Goal: Task Accomplishment & Management: Complete application form

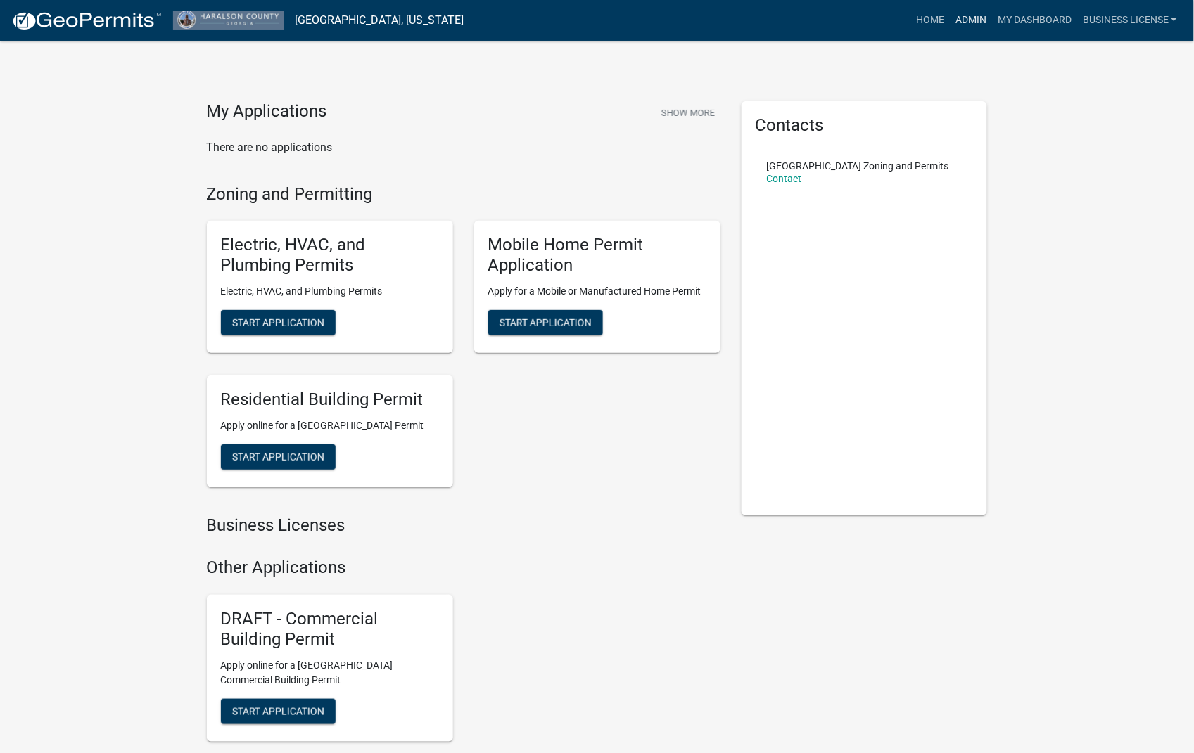
click at [979, 15] on link "Admin" at bounding box center [971, 20] width 42 height 27
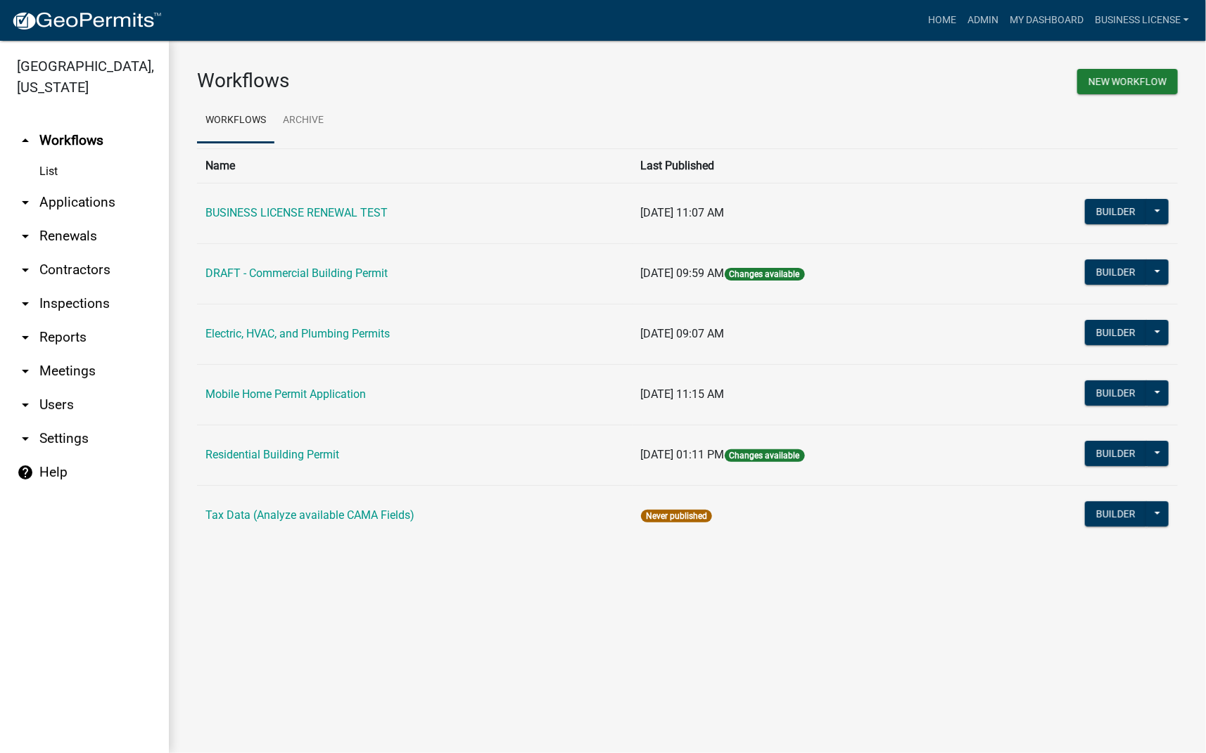
click at [65, 304] on link "arrow_drop_down Inspections" at bounding box center [84, 304] width 169 height 34
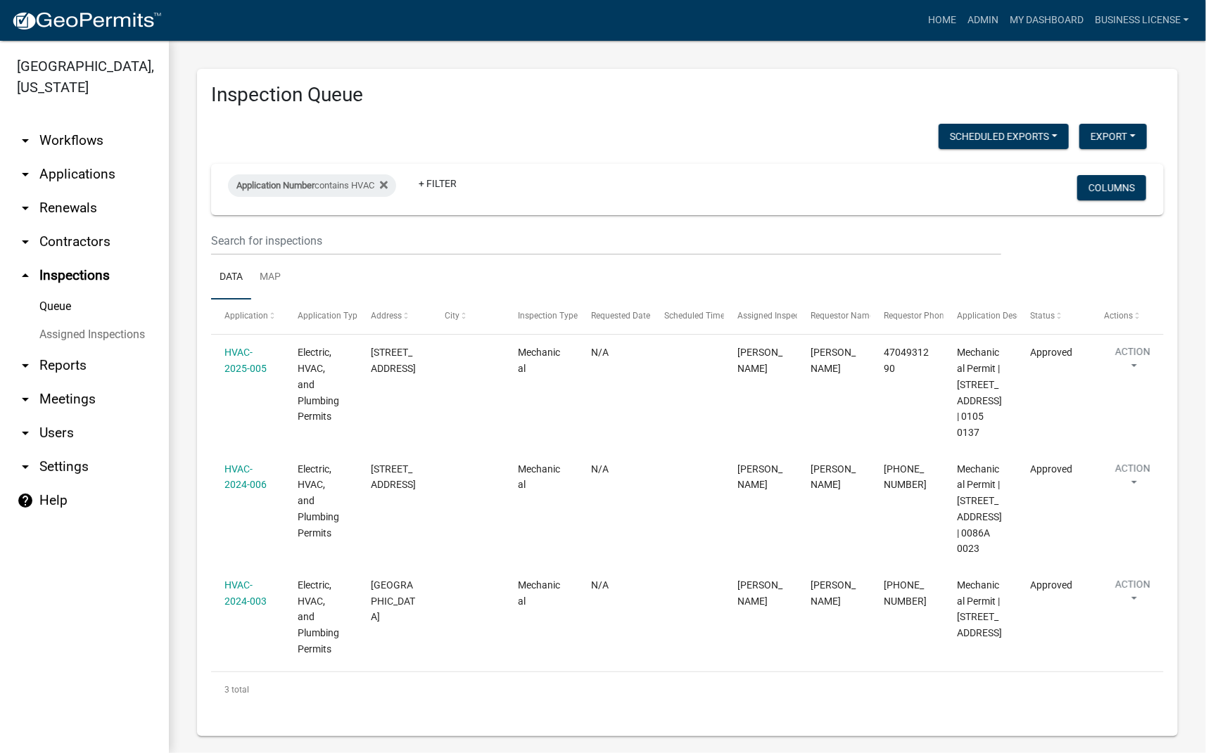
click at [51, 311] on link "Queue" at bounding box center [84, 307] width 169 height 28
click at [54, 279] on link "arrow_drop_up Inspections" at bounding box center [84, 276] width 169 height 34
click at [82, 340] on link "Assigned Inspections" at bounding box center [84, 335] width 169 height 28
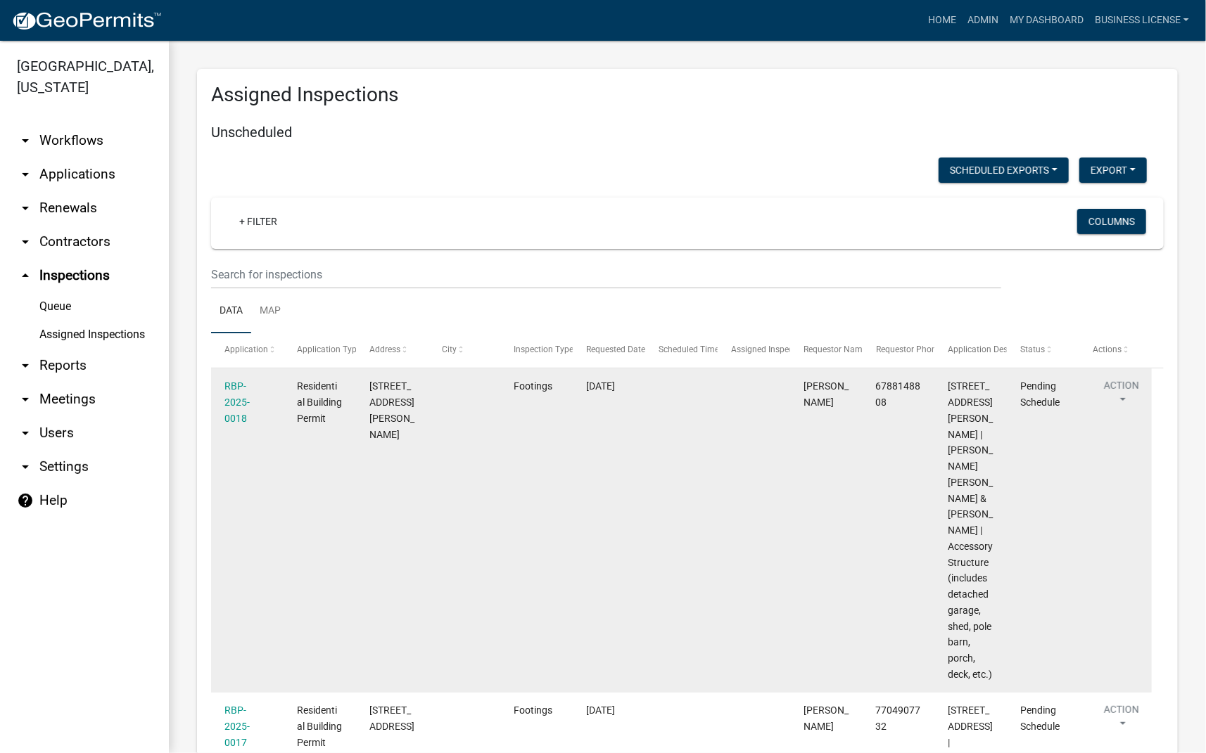
scroll to position [521, 0]
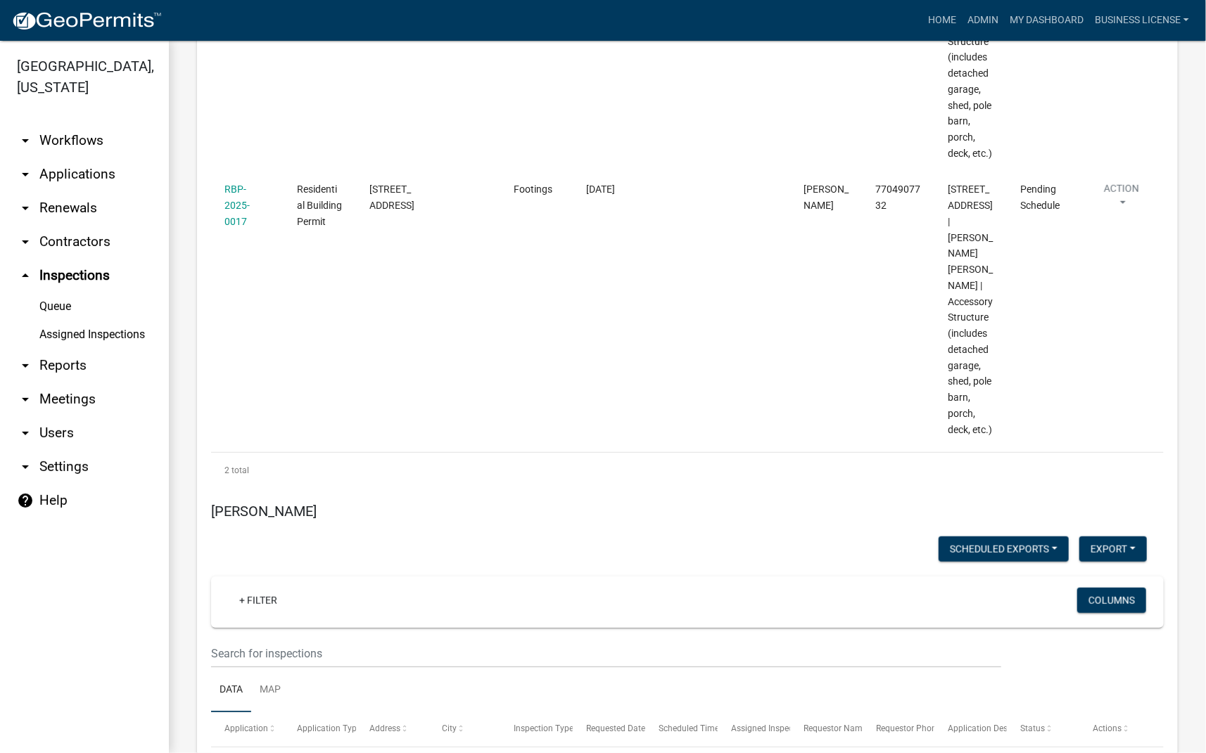
click at [69, 174] on link "arrow_drop_down Applications" at bounding box center [84, 175] width 169 height 34
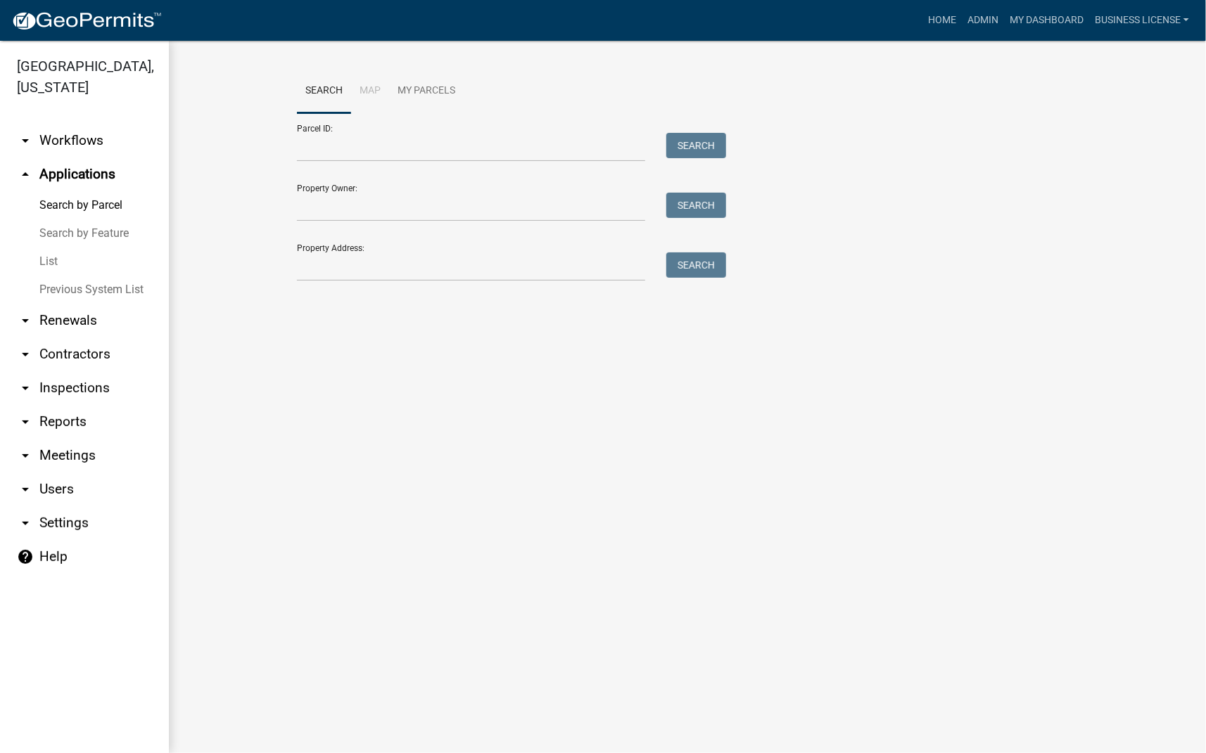
click at [47, 257] on link "List" at bounding box center [84, 262] width 169 height 28
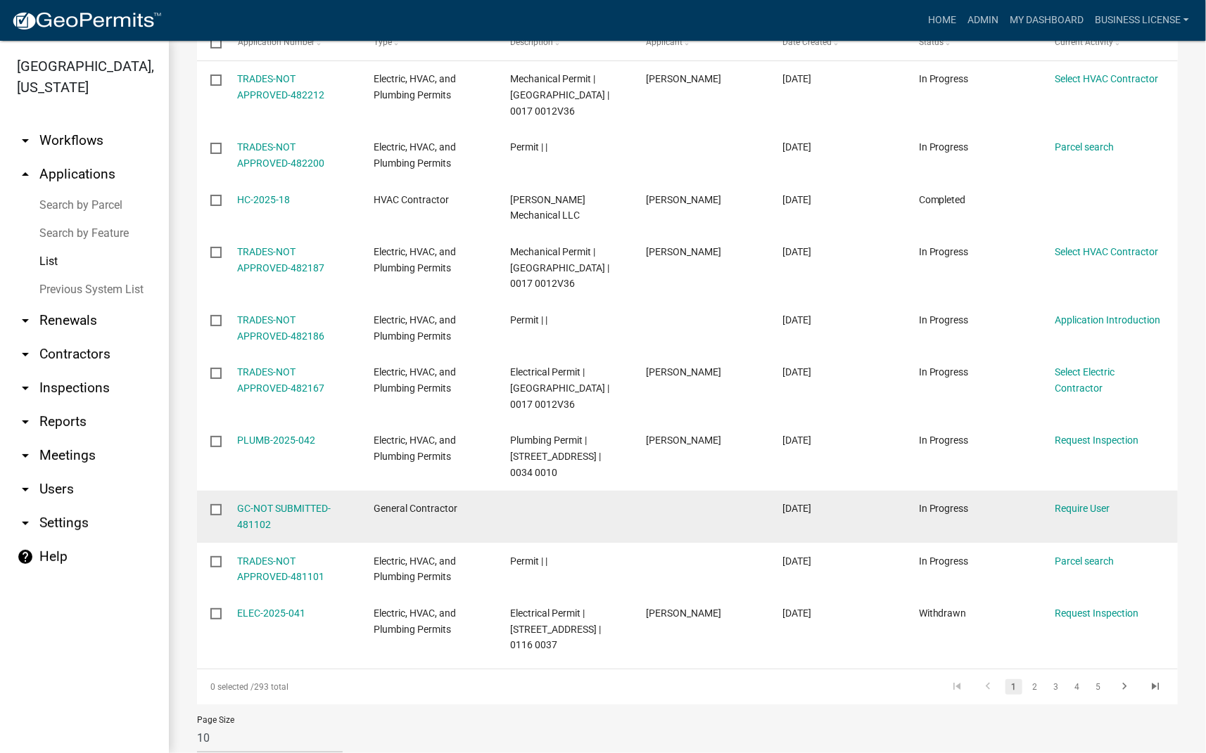
scroll to position [271, 0]
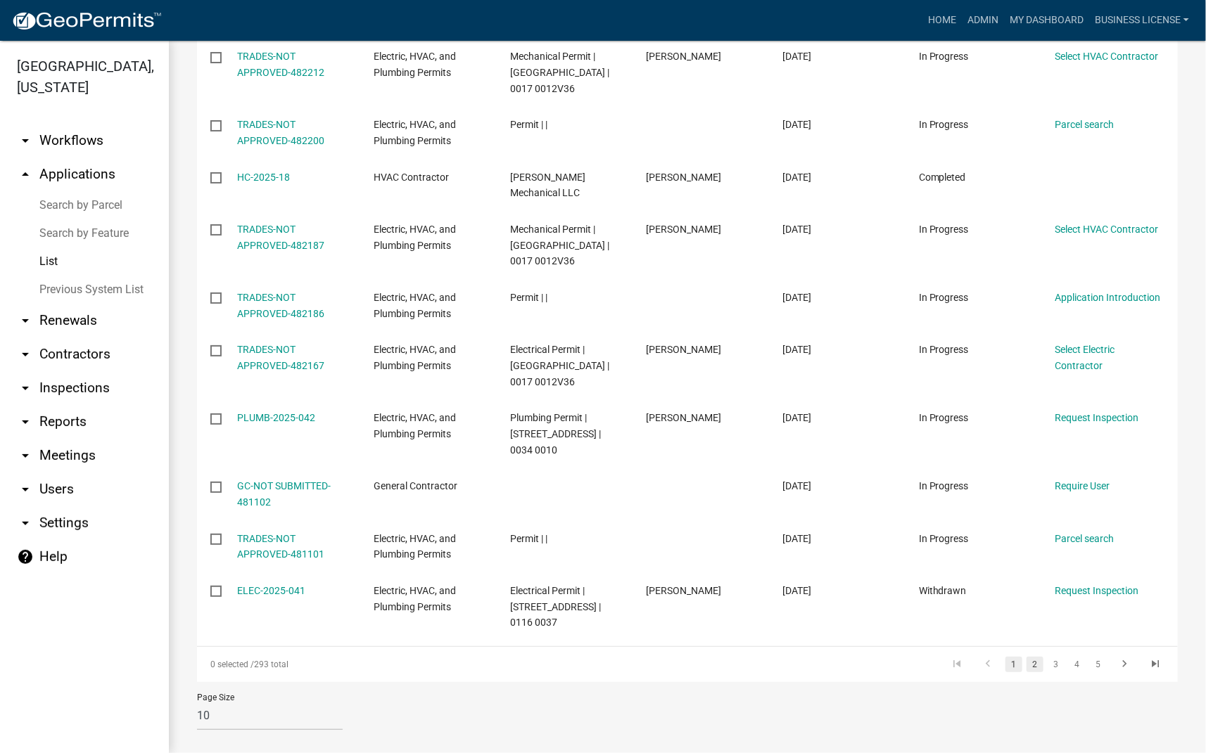
click at [1026, 657] on link "2" at bounding box center [1034, 664] width 17 height 15
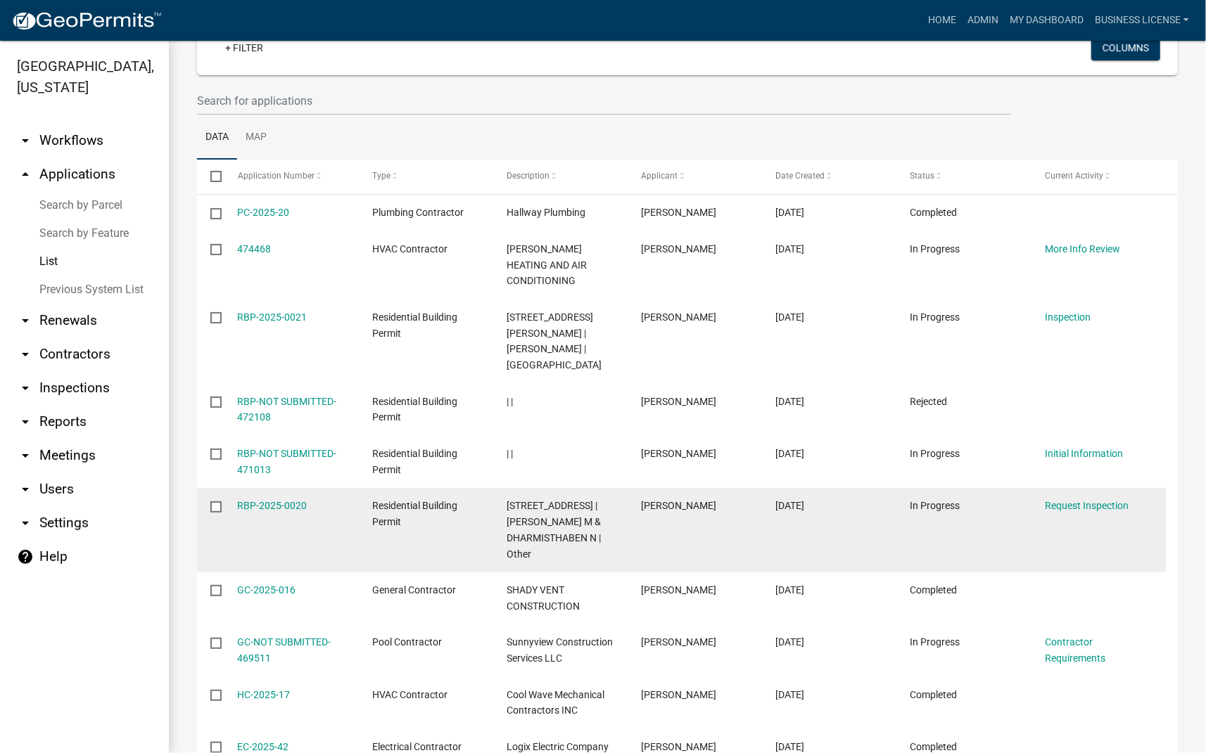
scroll to position [15, 0]
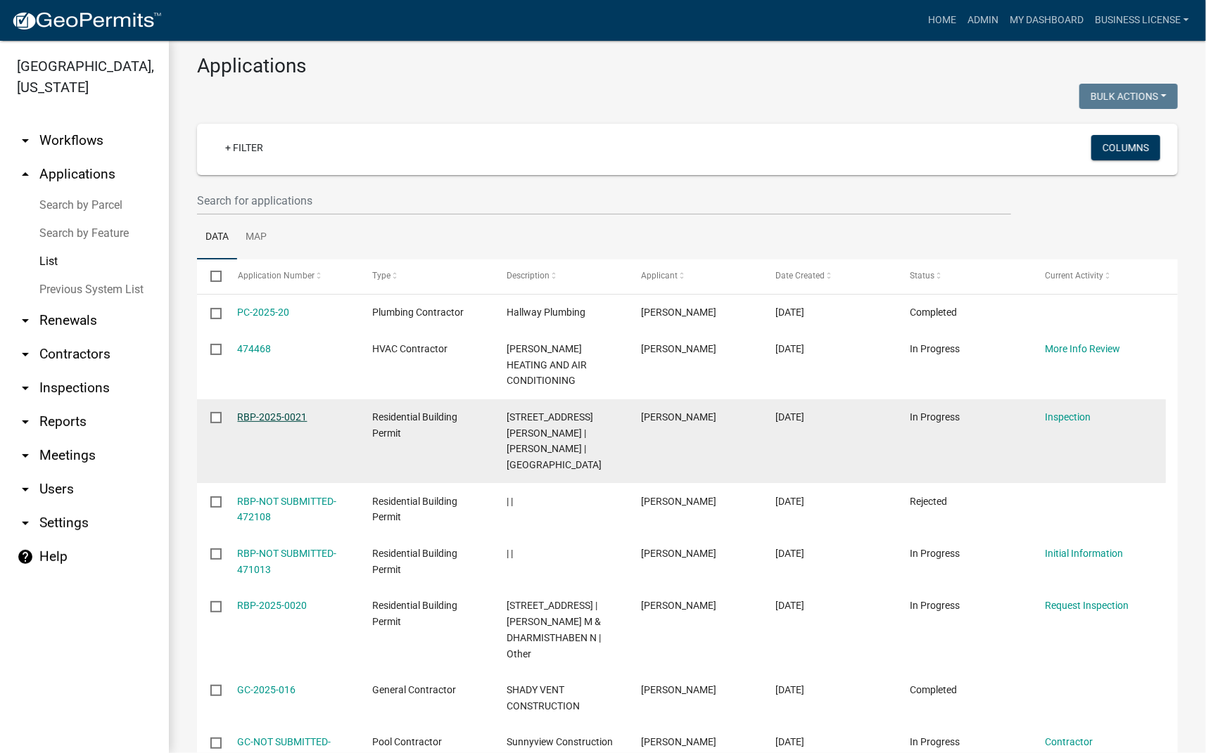
click at [259, 411] on link "RBP-2025-0021" at bounding box center [273, 416] width 70 height 11
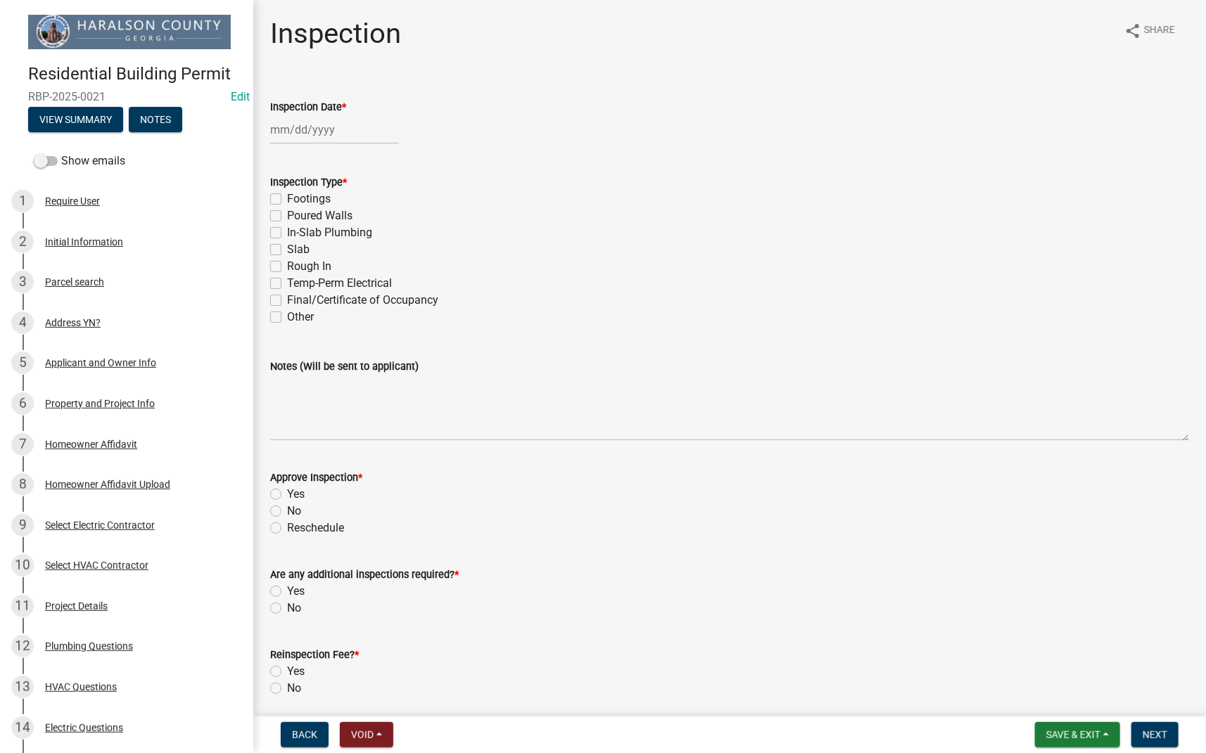
click at [287, 229] on label "In-Slab Plumbing" at bounding box center [329, 232] width 85 height 17
click at [287, 229] on input "In-Slab Plumbing" at bounding box center [291, 228] width 9 height 9
checkbox input "true"
checkbox input "false"
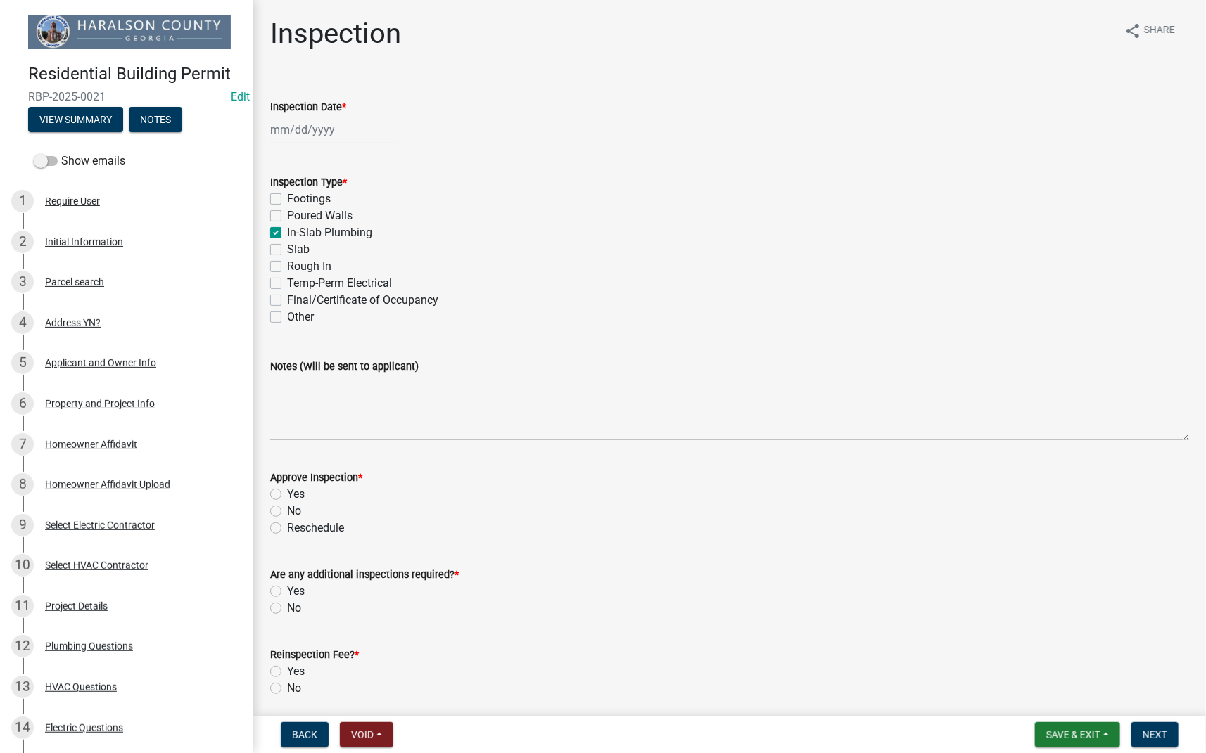
checkbox input "true"
checkbox input "false"
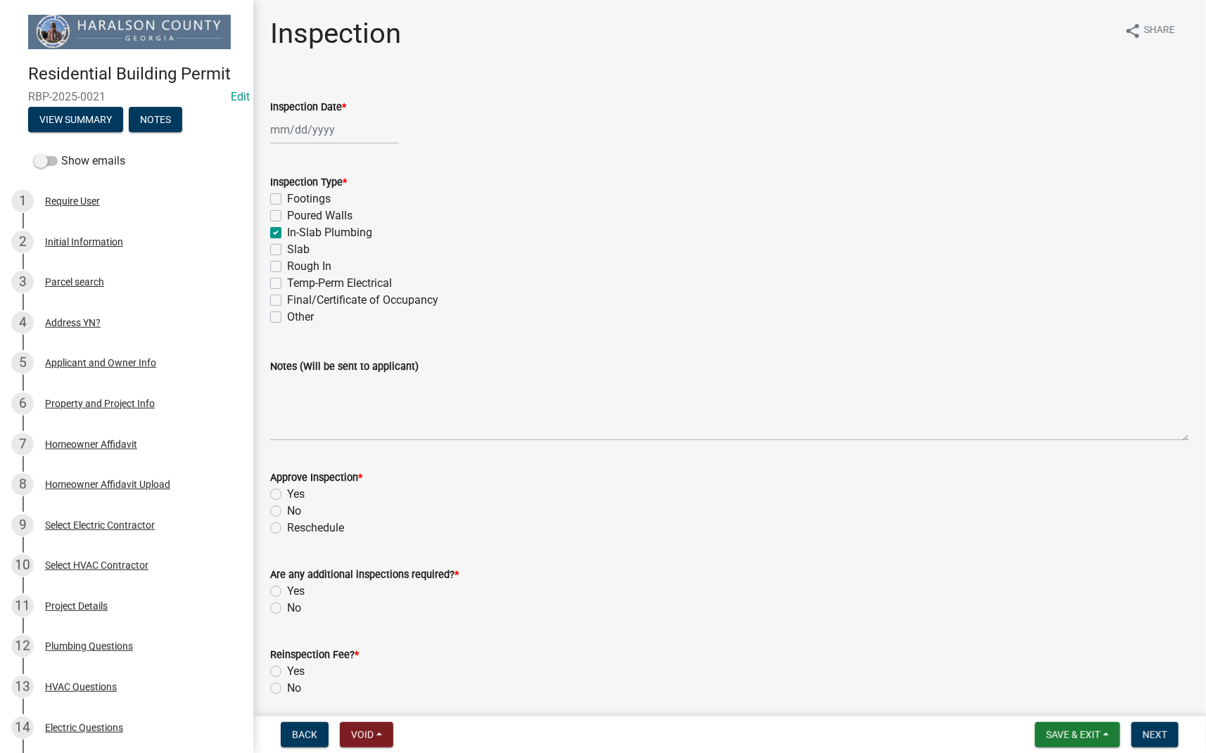
checkbox input "false"
click at [322, 136] on div at bounding box center [334, 129] width 129 height 29
select select "9"
select select "2025"
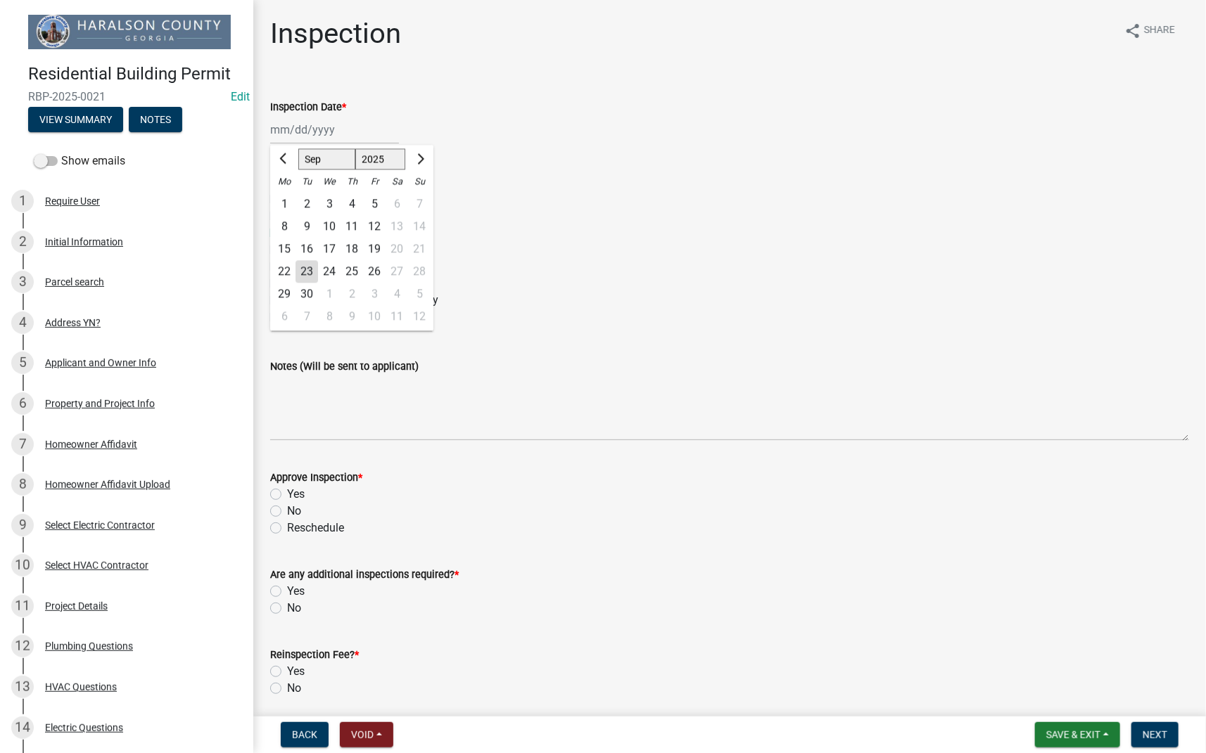
click at [305, 271] on div "23" at bounding box center [306, 271] width 23 height 23
type input "[DATE]"
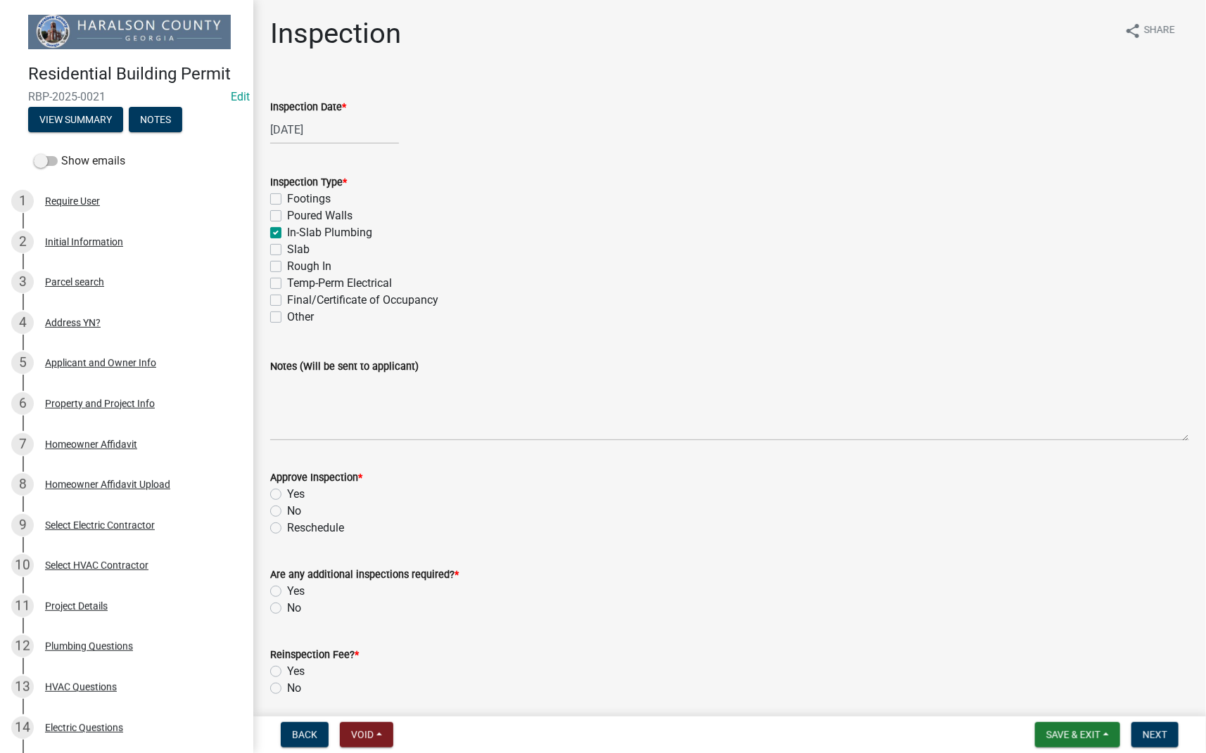
click at [287, 490] on label "Yes" at bounding box center [296, 494] width 18 height 17
click at [287, 490] on input "Yes" at bounding box center [291, 490] width 9 height 9
radio input "true"
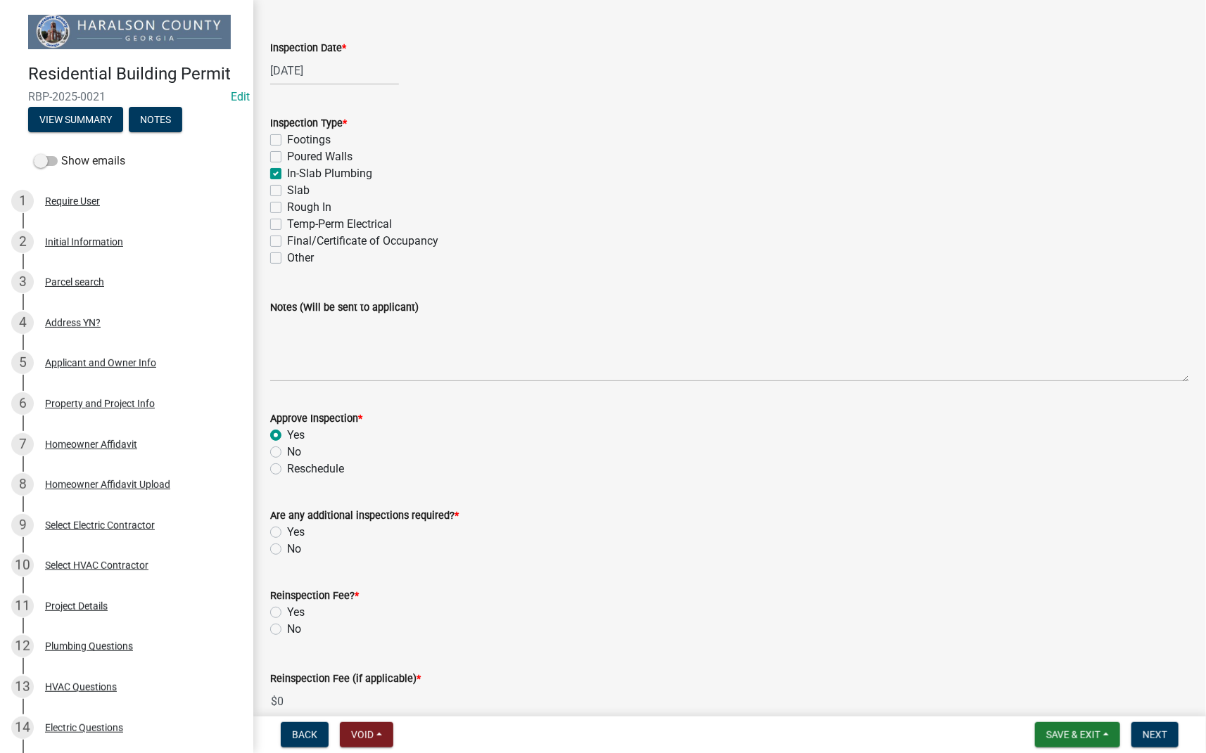
scroll to position [103, 0]
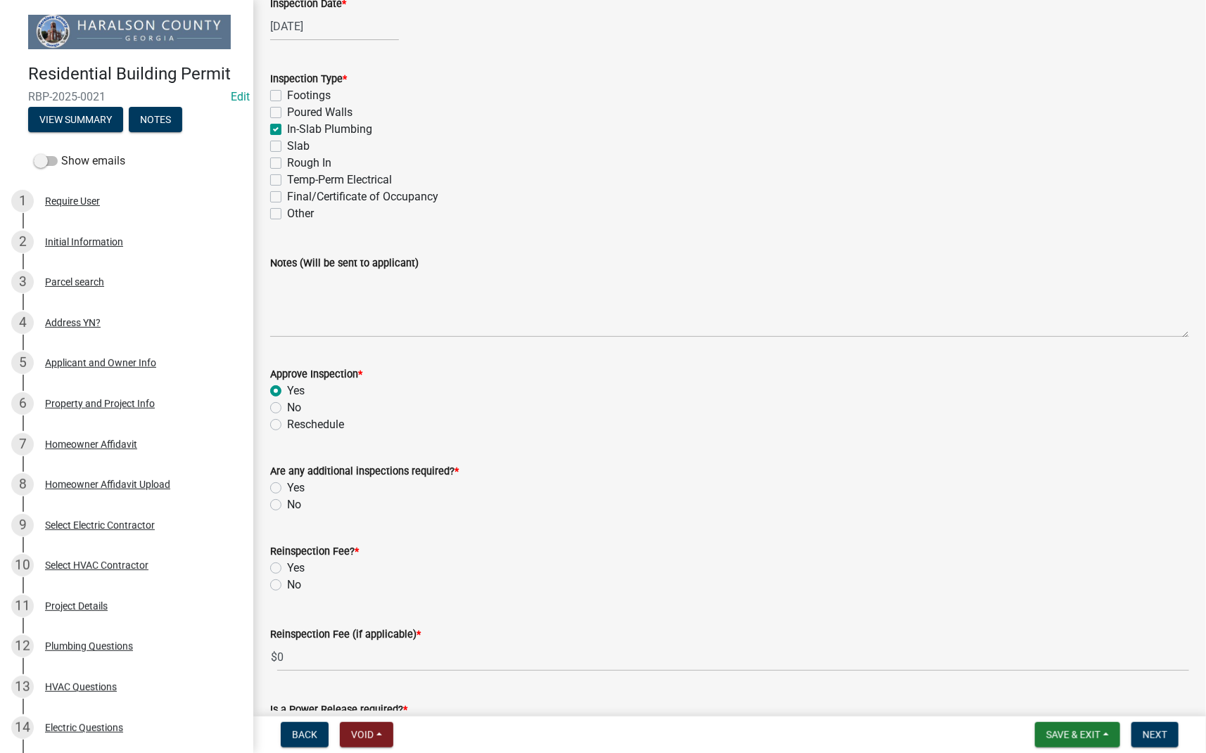
click at [287, 487] on label "Yes" at bounding box center [296, 488] width 18 height 17
click at [287, 487] on input "Yes" at bounding box center [291, 484] width 9 height 9
radio input "true"
click at [287, 586] on label "No" at bounding box center [294, 585] width 14 height 17
click at [287, 586] on input "No" at bounding box center [291, 581] width 9 height 9
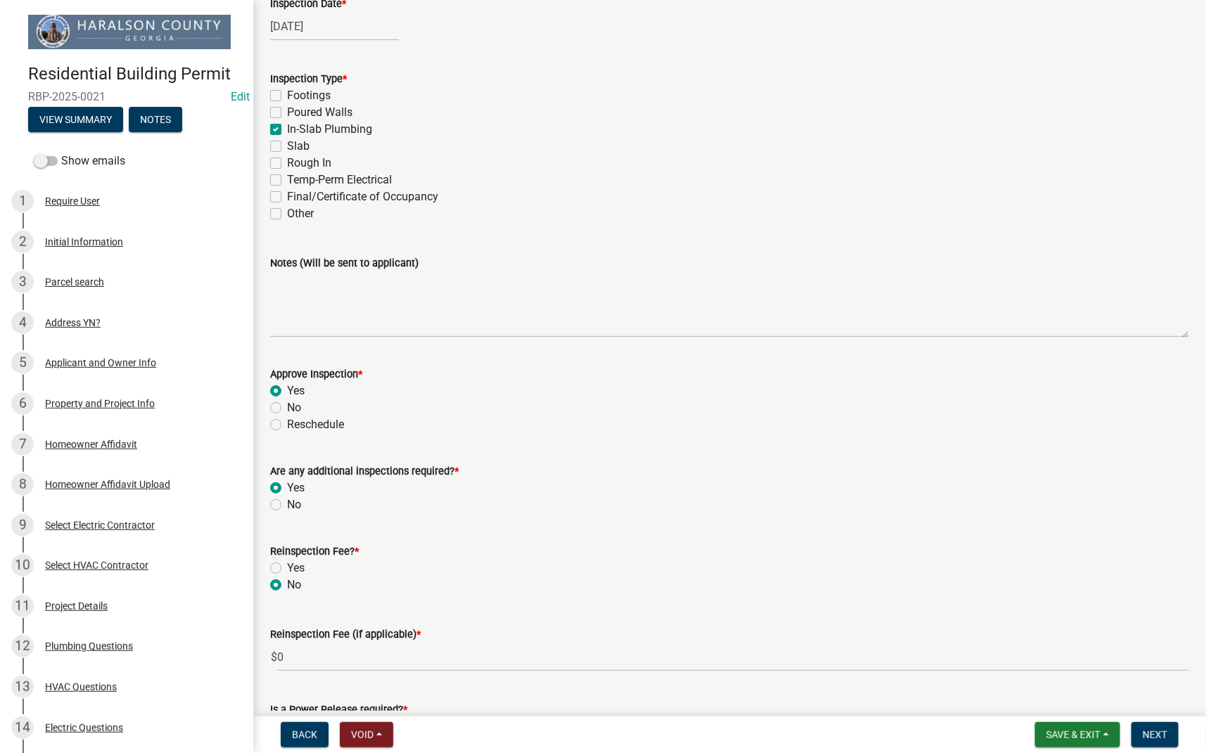
radio input "true"
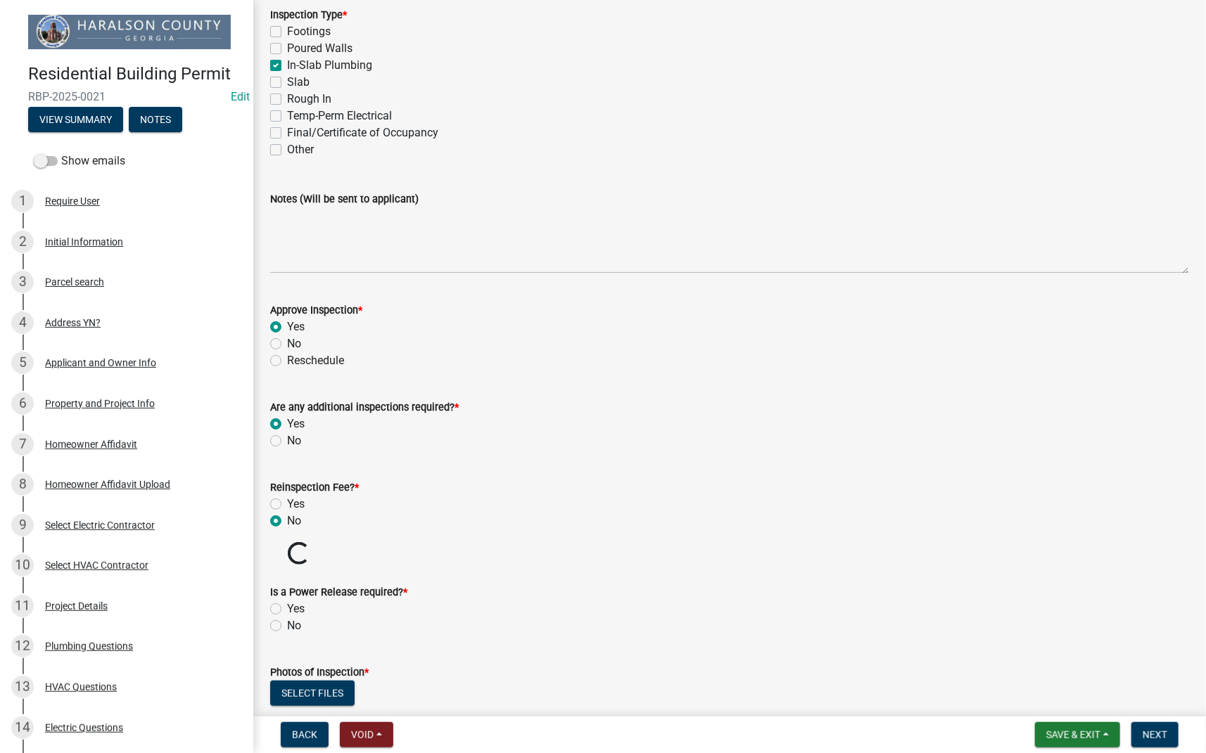
scroll to position [262, 0]
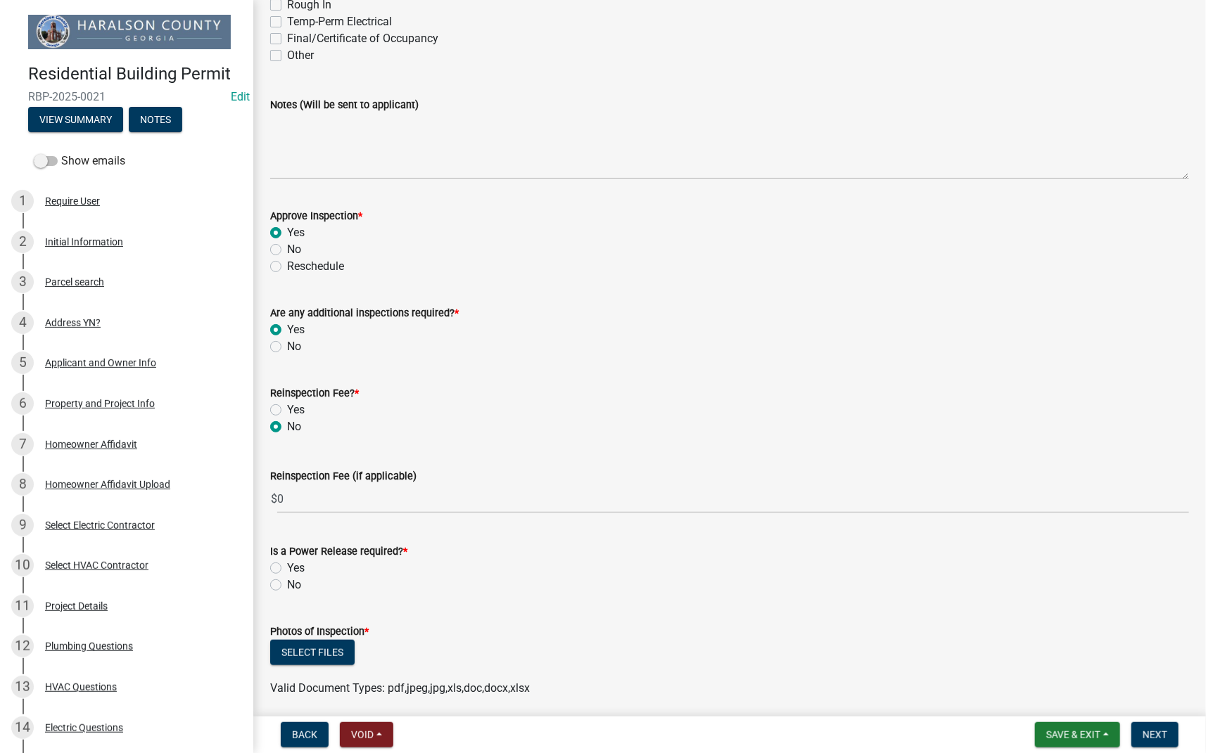
click at [287, 580] on label "No" at bounding box center [294, 585] width 14 height 17
click at [287, 580] on input "No" at bounding box center [291, 581] width 9 height 9
radio input "true"
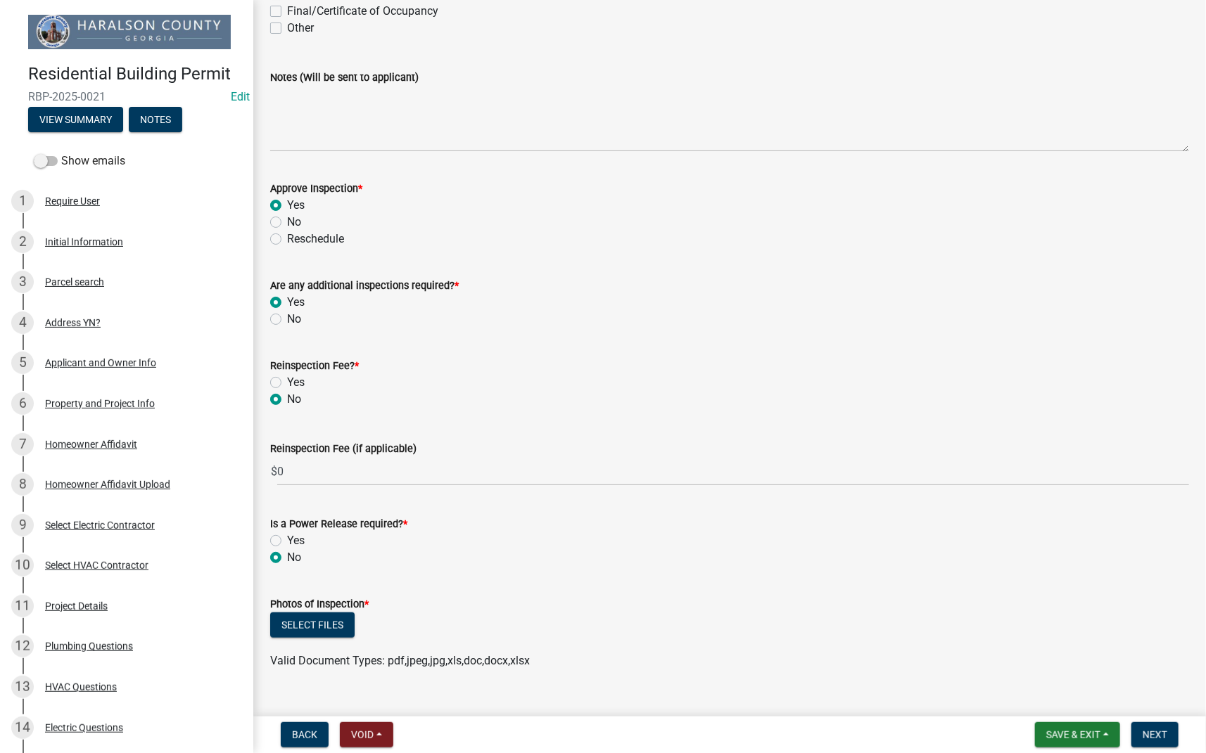
scroll to position [314, 0]
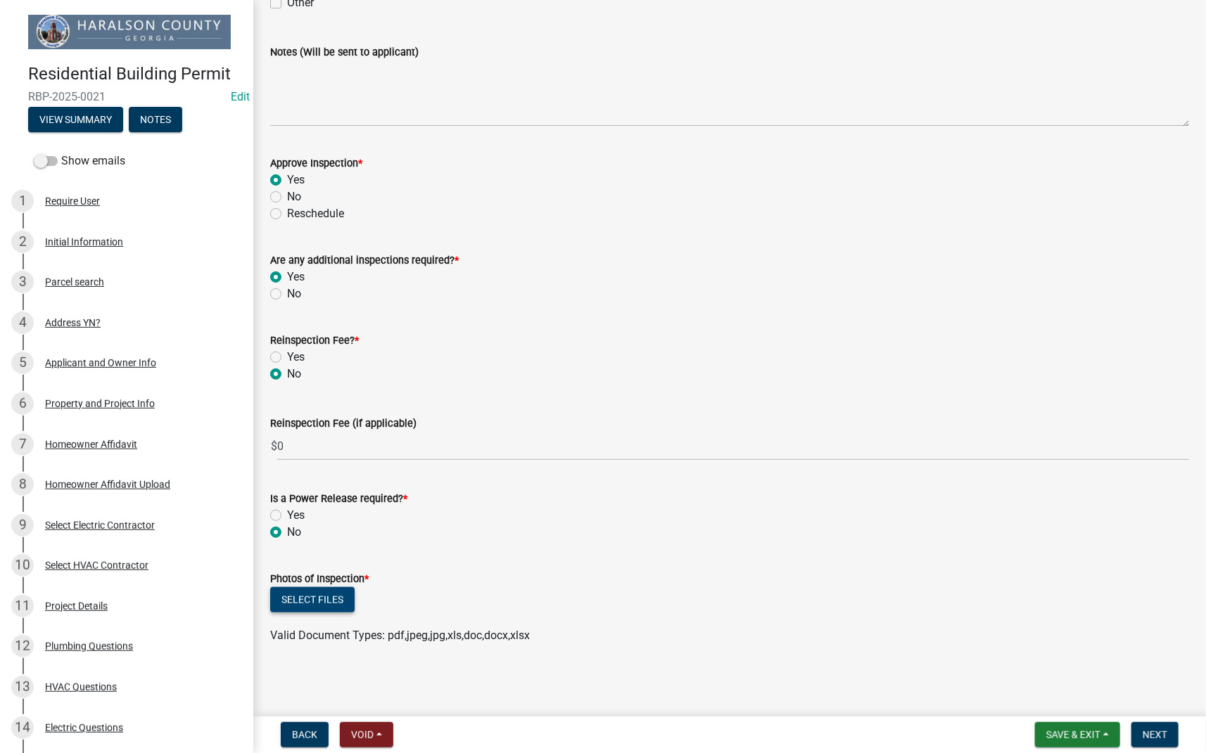
click at [340, 594] on button "Select files" at bounding box center [312, 599] width 84 height 25
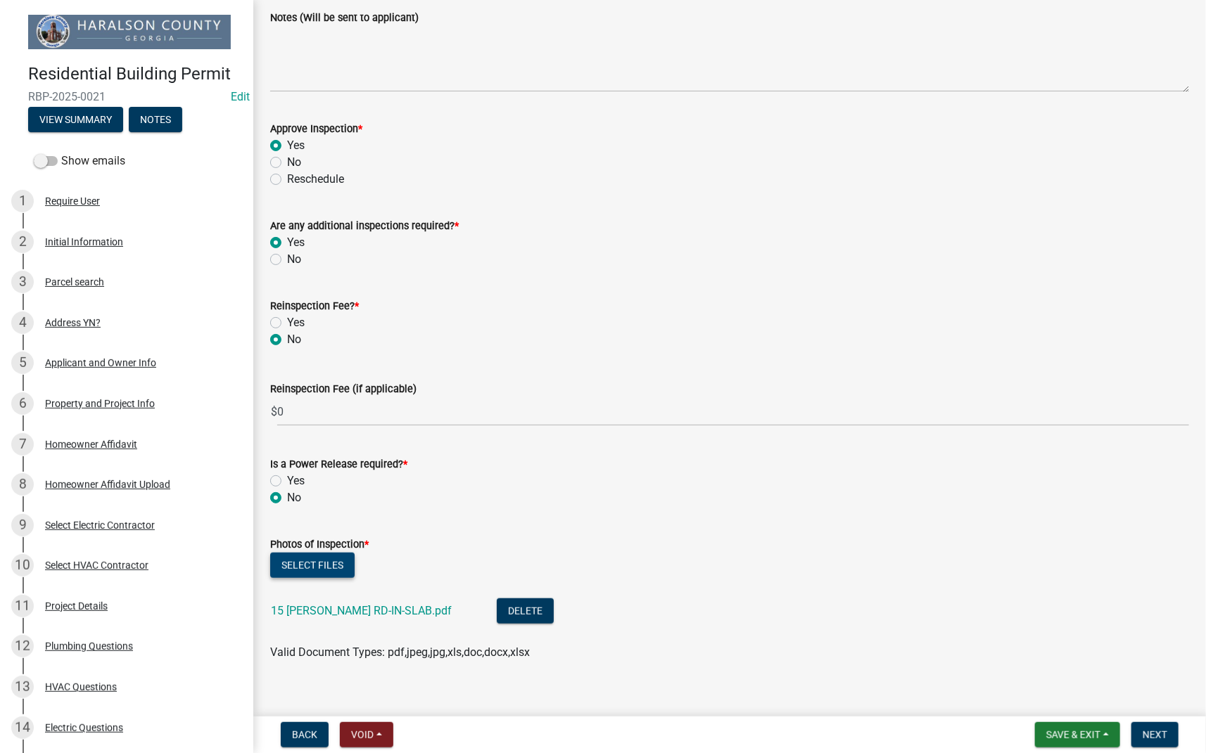
scroll to position [366, 0]
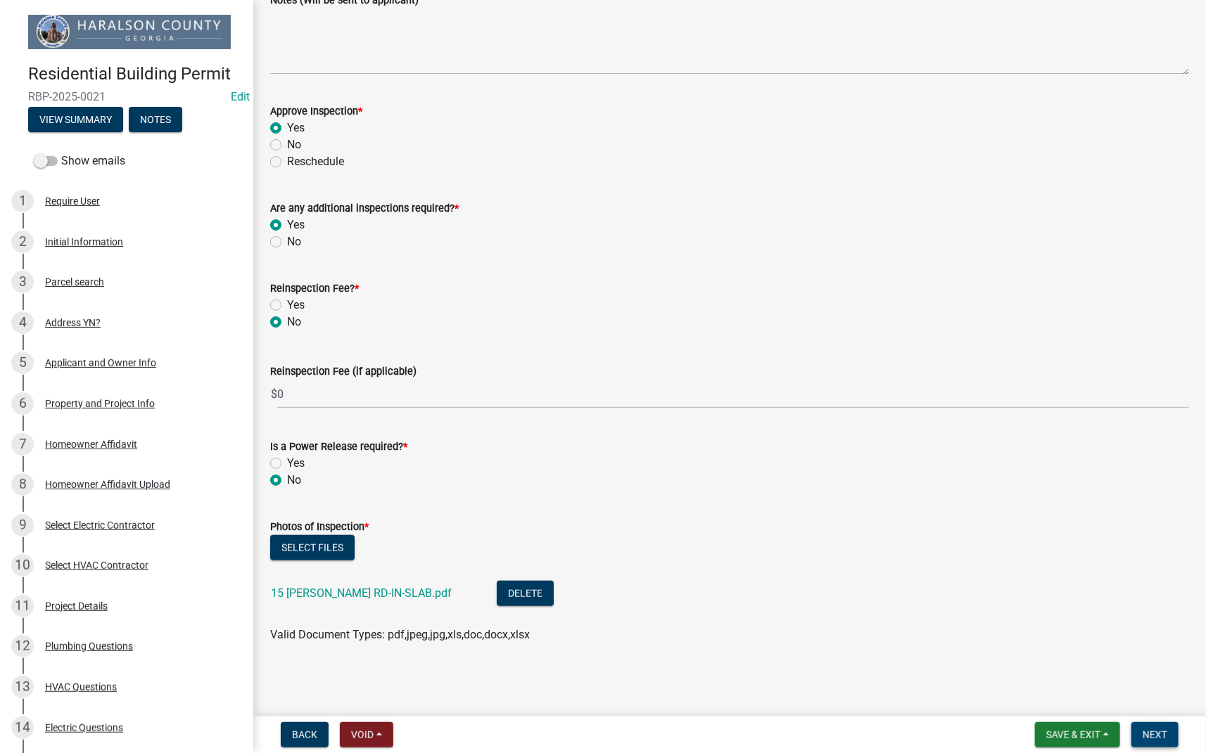
click at [1161, 732] on span "Next" at bounding box center [1154, 734] width 25 height 11
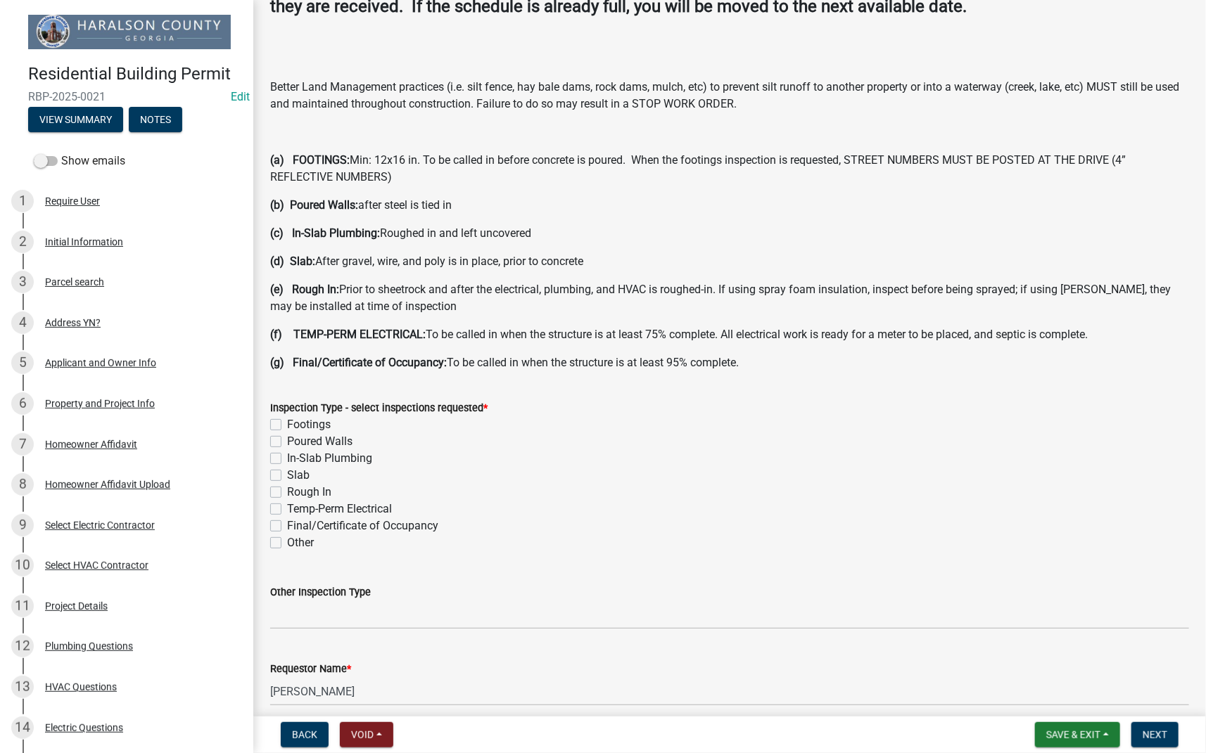
scroll to position [312, 0]
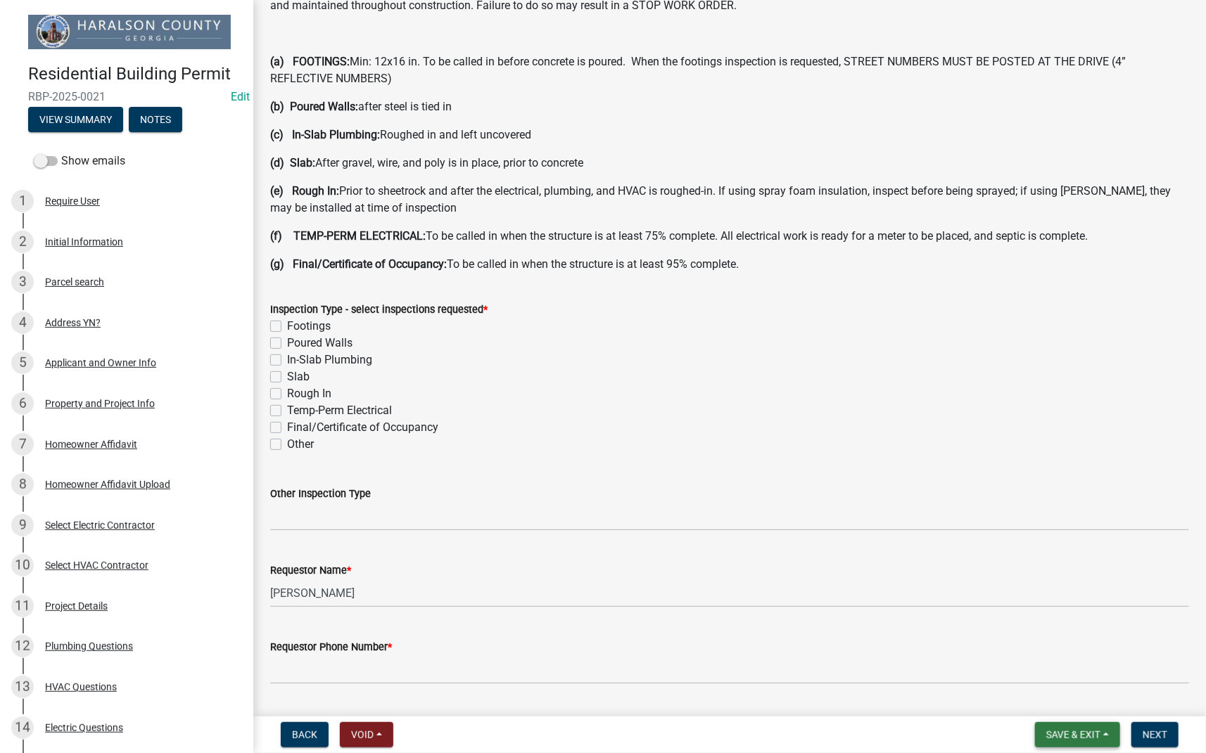
click at [1080, 736] on span "Save & Exit" at bounding box center [1073, 734] width 54 height 11
click at [1058, 695] on button "Save & Exit" at bounding box center [1063, 699] width 113 height 34
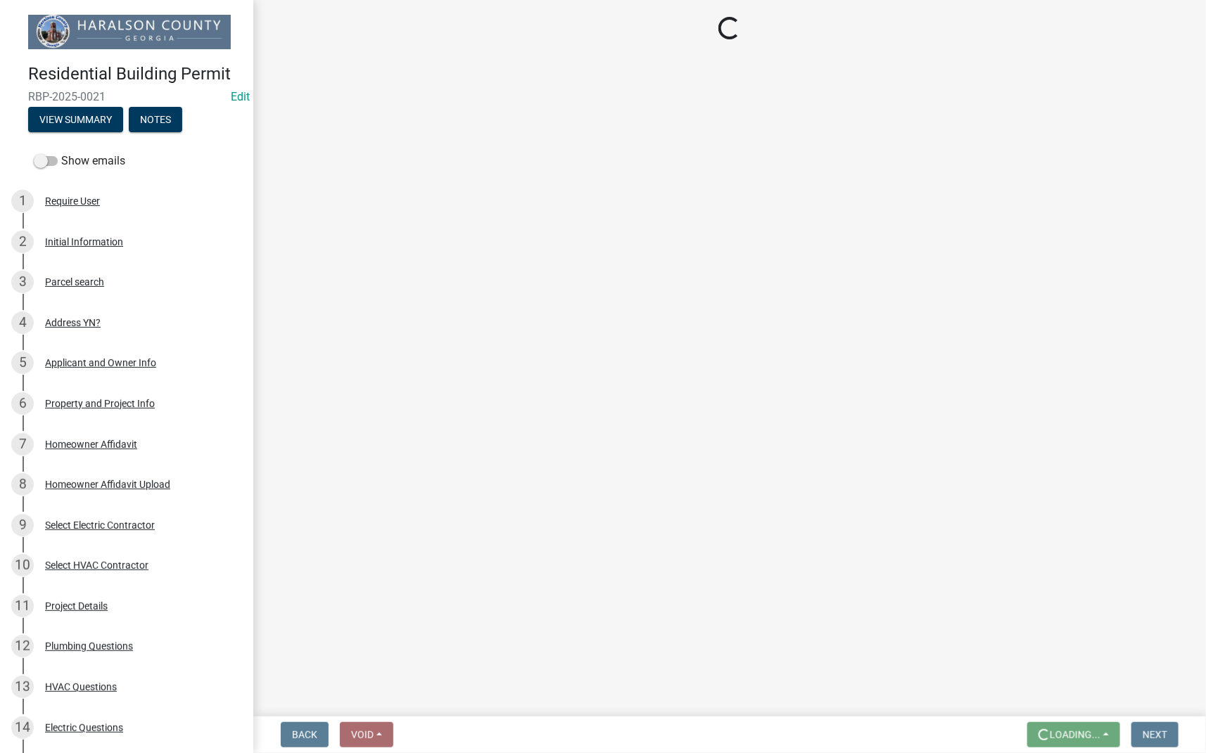
scroll to position [0, 0]
